Goal: Find specific page/section: Find specific page/section

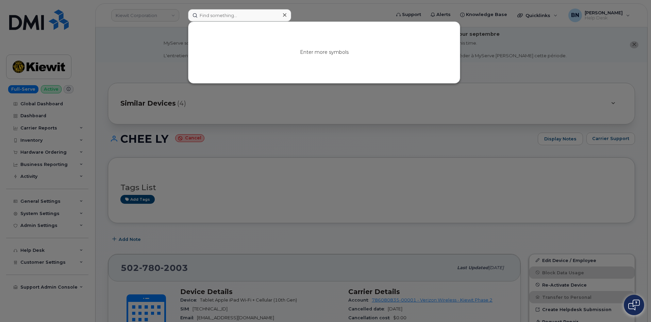
scroll to position [238, 0]
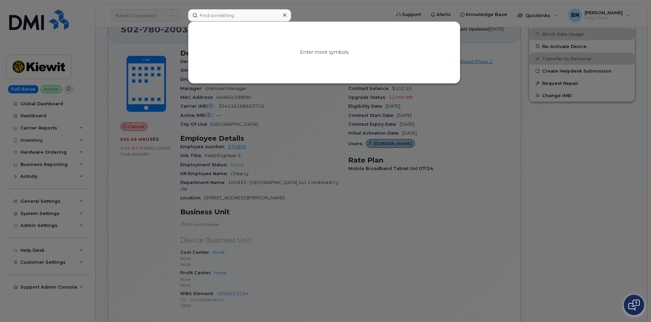
click at [213, 14] on input at bounding box center [239, 15] width 103 height 12
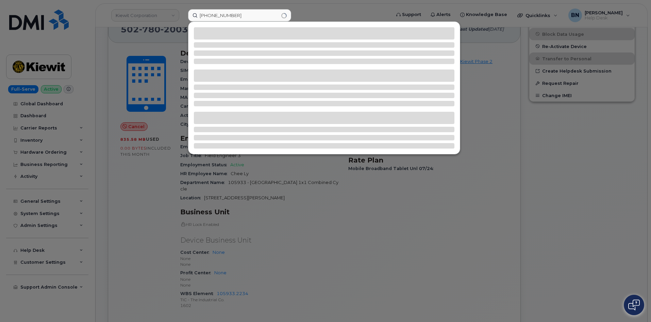
click at [223, 14] on input "504-272-1408" at bounding box center [239, 15] width 103 height 12
click at [211, 16] on input "504-2721408" at bounding box center [239, 15] width 103 height 12
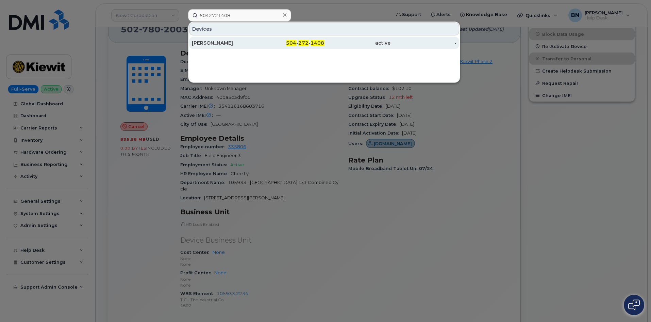
type input "5042721408"
click at [253, 44] on div "[PERSON_NAME]" at bounding box center [225, 42] width 66 height 7
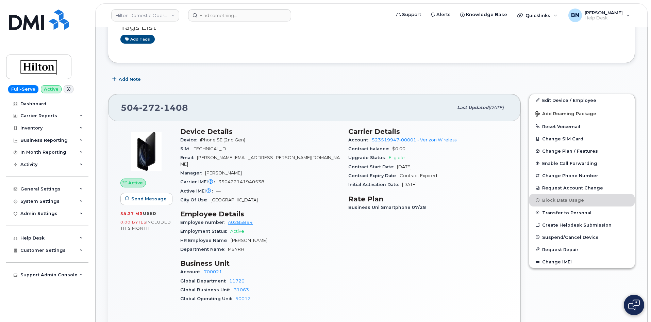
scroll to position [136, 0]
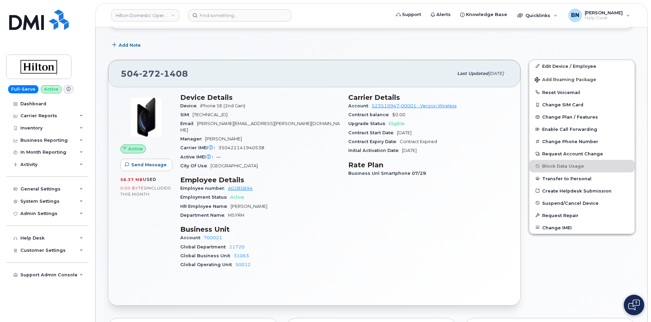
click at [239, 145] on span "350422141940538" at bounding box center [241, 147] width 46 height 5
click at [46, 69] on img at bounding box center [39, 67] width 52 height 20
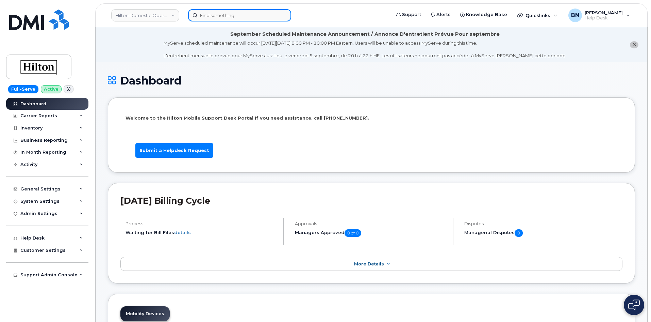
click at [205, 13] on input at bounding box center [239, 15] width 103 height 12
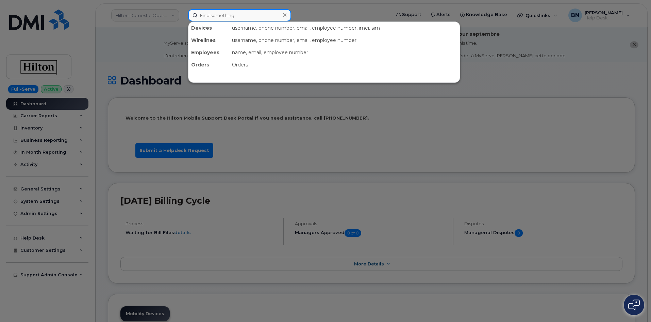
click at [212, 13] on input at bounding box center [239, 15] width 103 height 12
click at [216, 14] on input at bounding box center [239, 15] width 103 height 12
paste input "571-314-2873"
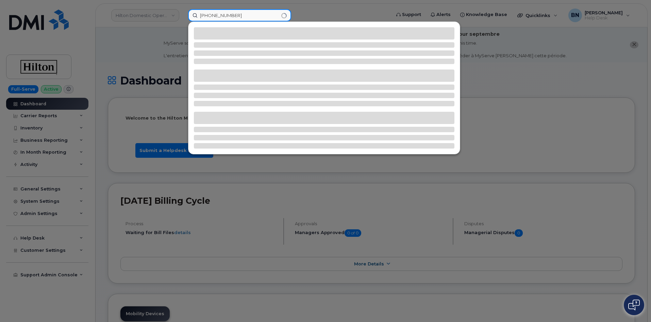
click at [222, 14] on input "571-314-2873" at bounding box center [239, 15] width 103 height 12
click at [212, 15] on input "571-3142873" at bounding box center [239, 15] width 103 height 12
click at [237, 16] on input "5713142873" at bounding box center [239, 15] width 103 height 12
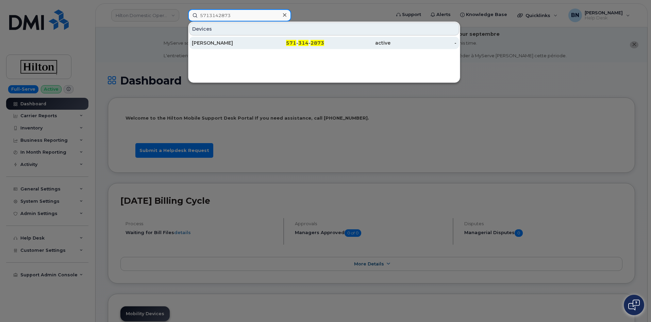
type input "5713142873"
click at [247, 43] on div "VICTOR REYES" at bounding box center [225, 42] width 66 height 7
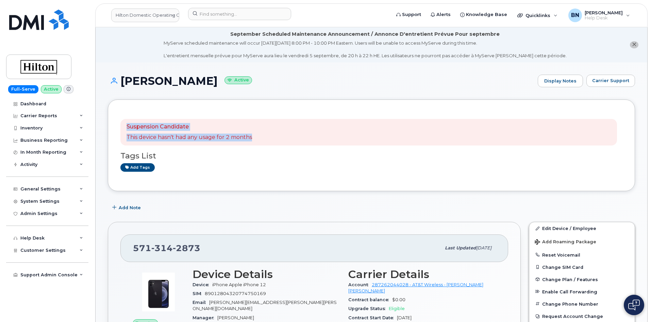
drag, startPoint x: 128, startPoint y: 126, endPoint x: 260, endPoint y: 135, distance: 132.7
click at [260, 135] on div "Suspension Candidate This device hasn't had any usage for 2 months" at bounding box center [368, 132] width 497 height 27
drag, startPoint x: 139, startPoint y: 137, endPoint x: 254, endPoint y: 137, distance: 114.7
click at [254, 137] on div "Suspension Candidate This device hasn't had any usage for 2 months" at bounding box center [368, 132] width 497 height 27
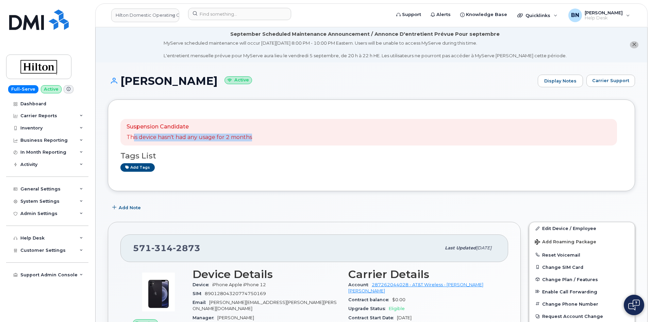
click at [254, 137] on div "Suspension Candidate This device hasn't had any usage for 2 months" at bounding box center [368, 132] width 497 height 27
drag, startPoint x: 151, startPoint y: 136, endPoint x: 260, endPoint y: 134, distance: 108.6
click at [260, 134] on div "Suspension Candidate This device hasn't had any usage for 2 months" at bounding box center [368, 132] width 497 height 27
click at [155, 132] on div "Suspension Candidate This device hasn't had any usage for 2 months" at bounding box center [190, 132] width 126 height 18
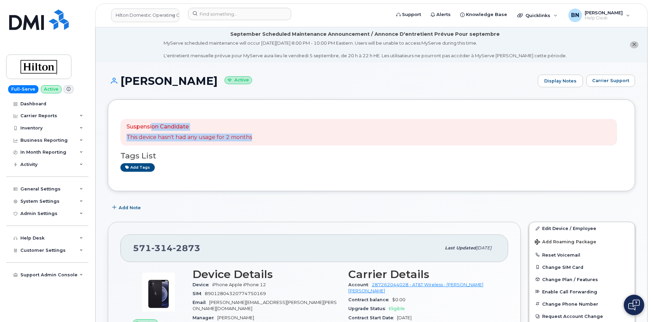
drag, startPoint x: 151, startPoint y: 126, endPoint x: 257, endPoint y: 134, distance: 105.5
click at [257, 134] on div "Suspension Candidate This device hasn't had any usage for 2 months" at bounding box center [368, 132] width 497 height 27
drag, startPoint x: 155, startPoint y: 134, endPoint x: 243, endPoint y: 135, distance: 88.1
click at [243, 135] on p "This device hasn't had any usage for 2 months" at bounding box center [190, 137] width 126 height 8
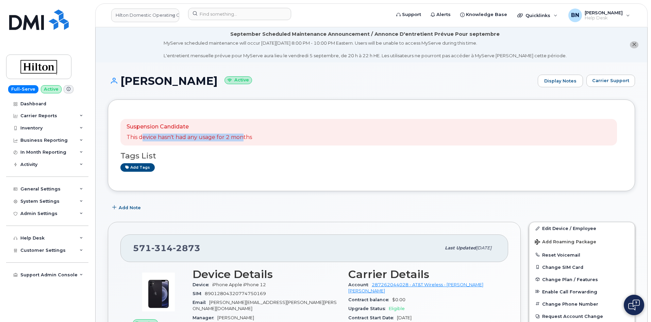
click at [243, 135] on p "This device hasn't had any usage for 2 months" at bounding box center [190, 137] width 126 height 8
drag, startPoint x: 163, startPoint y: 127, endPoint x: 191, endPoint y: 127, distance: 27.9
click at [191, 127] on p "Suspension Candidate" at bounding box center [190, 127] width 126 height 8
drag, startPoint x: 159, startPoint y: 139, endPoint x: 270, endPoint y: 136, distance: 111.7
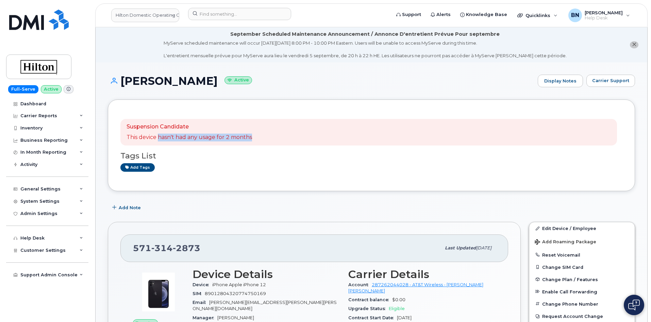
click at [270, 136] on div "Suspension Candidate This device hasn't had any usage for 2 months" at bounding box center [368, 132] width 497 height 27
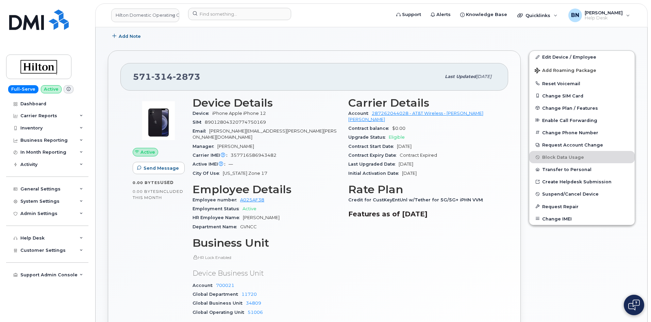
scroll to position [204, 0]
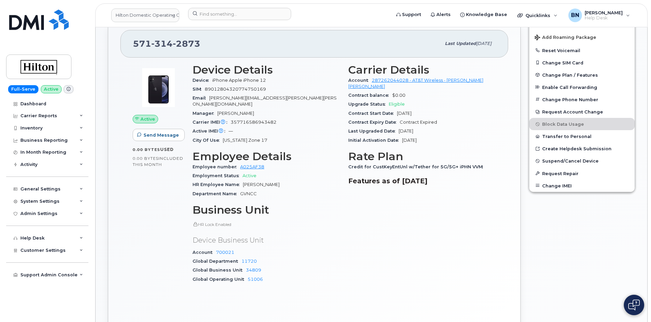
click at [259, 119] on span "357716586943482" at bounding box center [254, 121] width 46 height 5
click at [256, 119] on span "357716586943482" at bounding box center [254, 121] width 46 height 5
